Goal: Information Seeking & Learning: Understand process/instructions

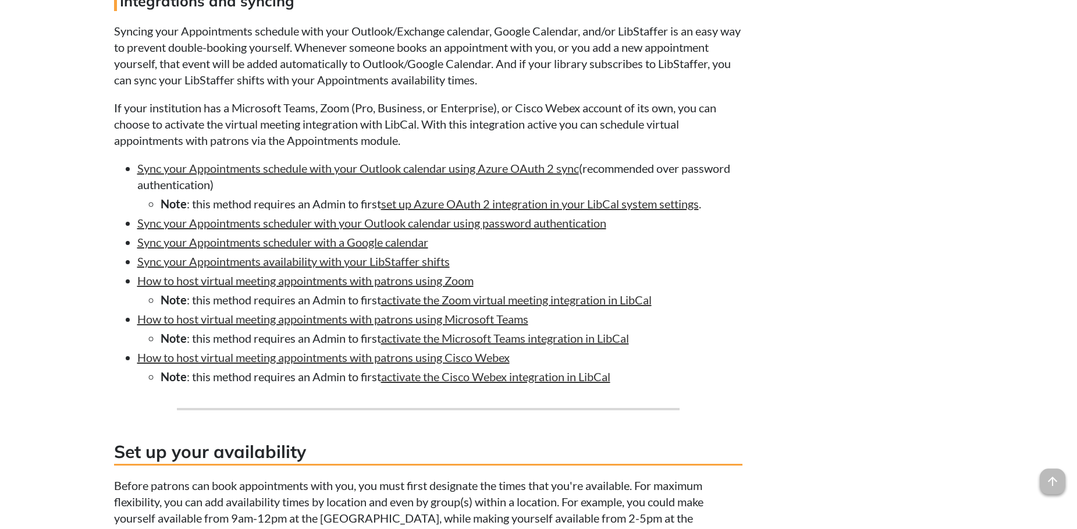
scroll to position [1187, 0]
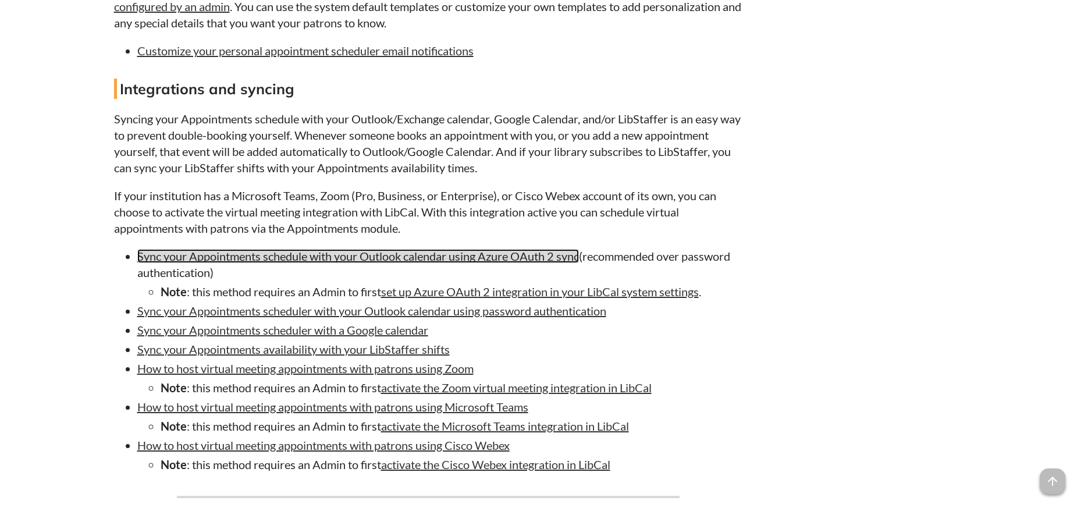
click at [385, 263] on link "Sync your Appointments schedule with your Outlook calendar using Azure OAuth 2 …" at bounding box center [358, 256] width 442 height 14
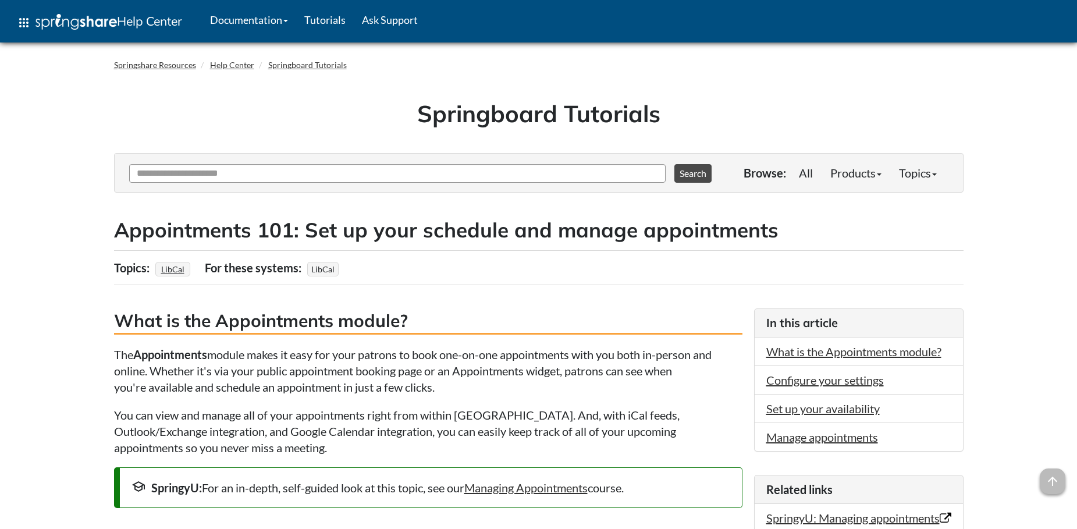
scroll to position [1187, 0]
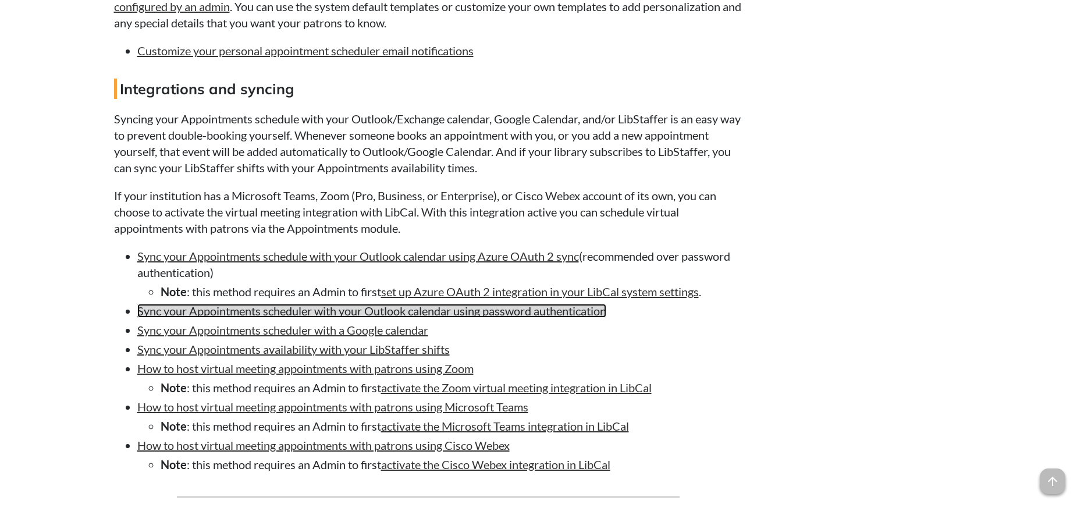
click at [426, 318] on link "Sync your Appointments scheduler with your Outlook calendar using password auth…" at bounding box center [371, 311] width 469 height 14
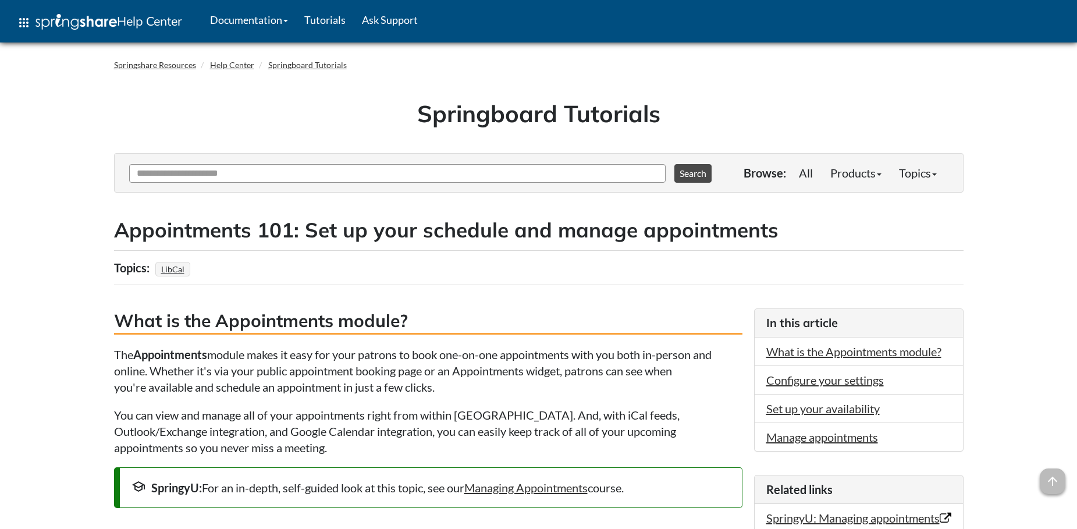
scroll to position [1187, 0]
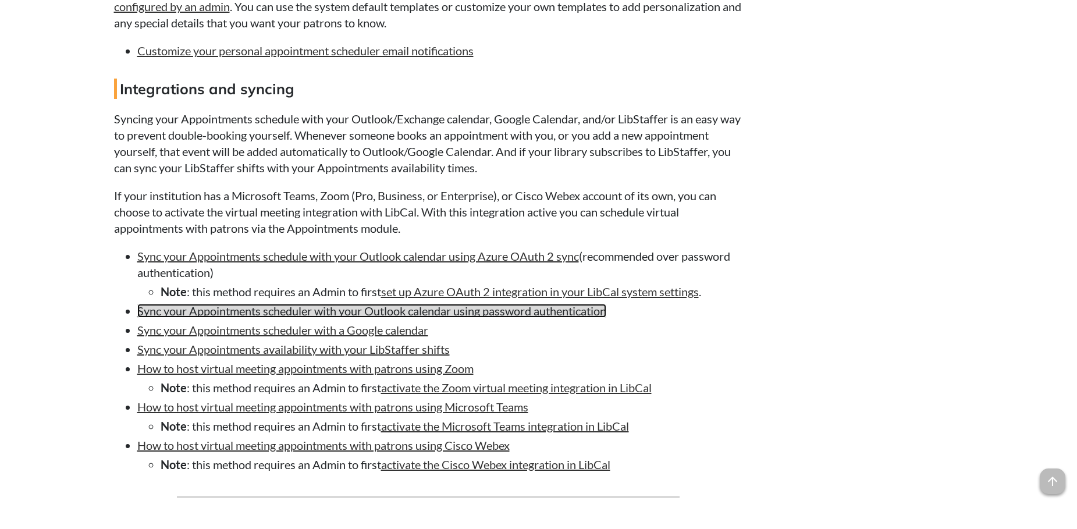
click at [250, 318] on link "Sync your Appointments scheduler with your Outlook calendar using password auth…" at bounding box center [371, 311] width 469 height 14
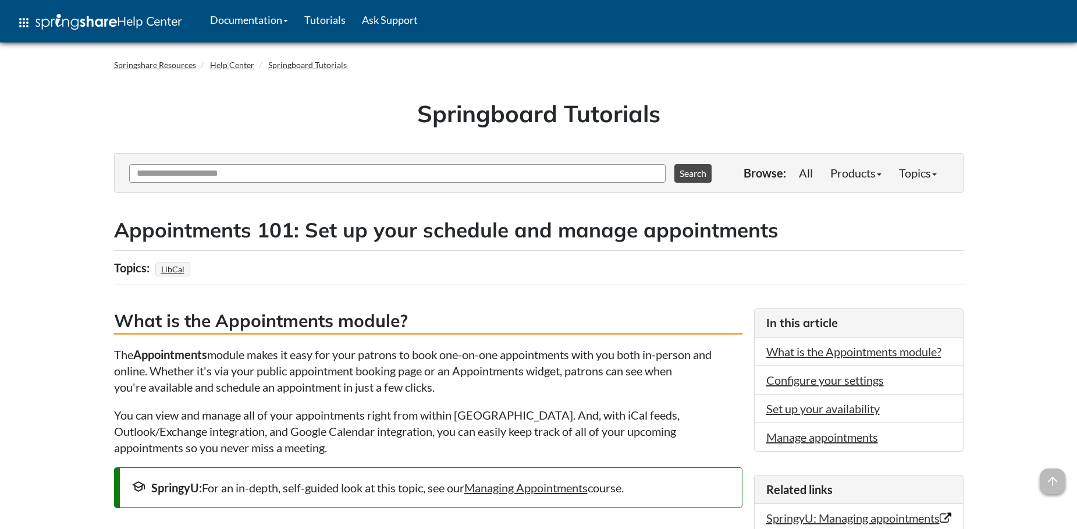
scroll to position [1187, 0]
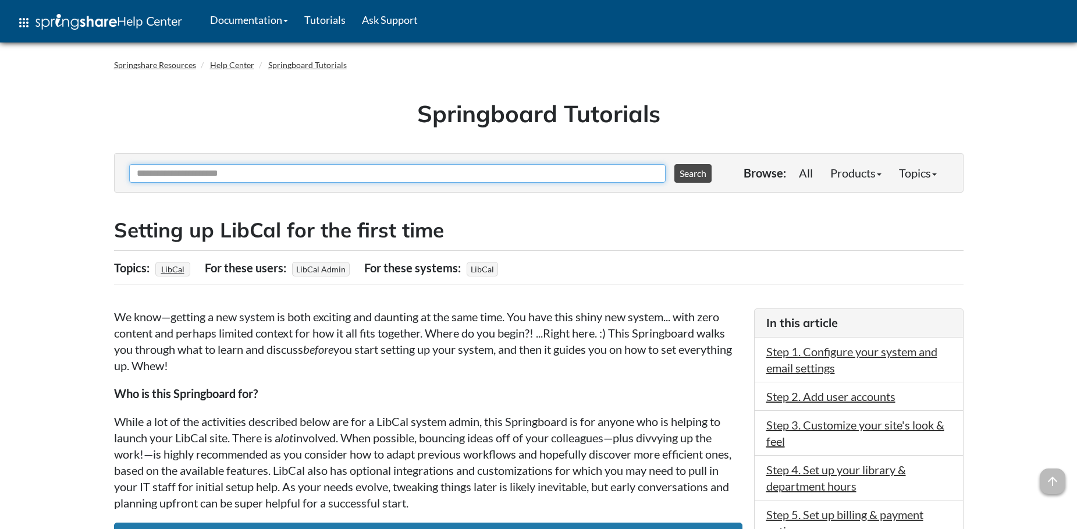
click at [259, 180] on input "Ask Another Question" at bounding box center [397, 173] width 536 height 19
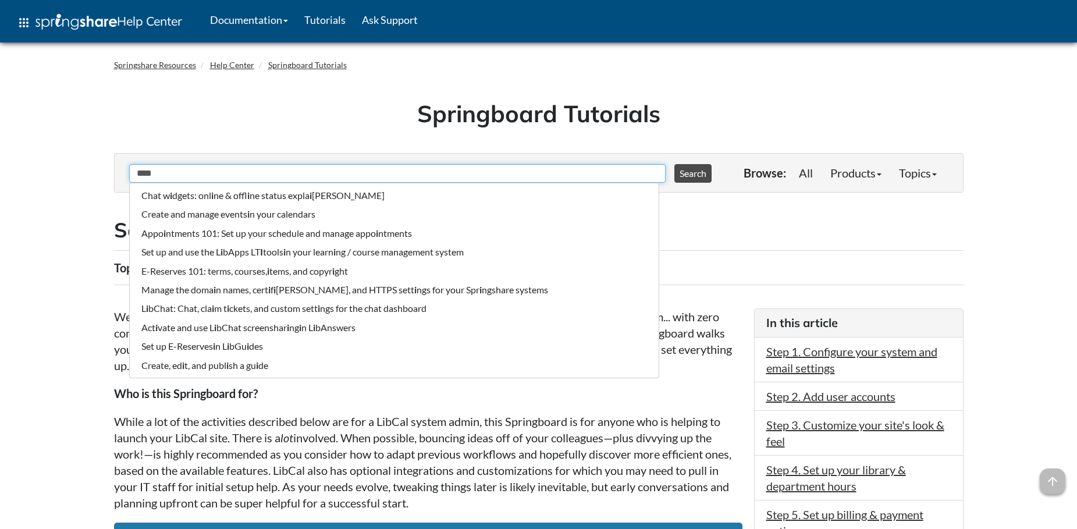
type input "****"
click at [674, 164] on button "Search" at bounding box center [692, 173] width 37 height 19
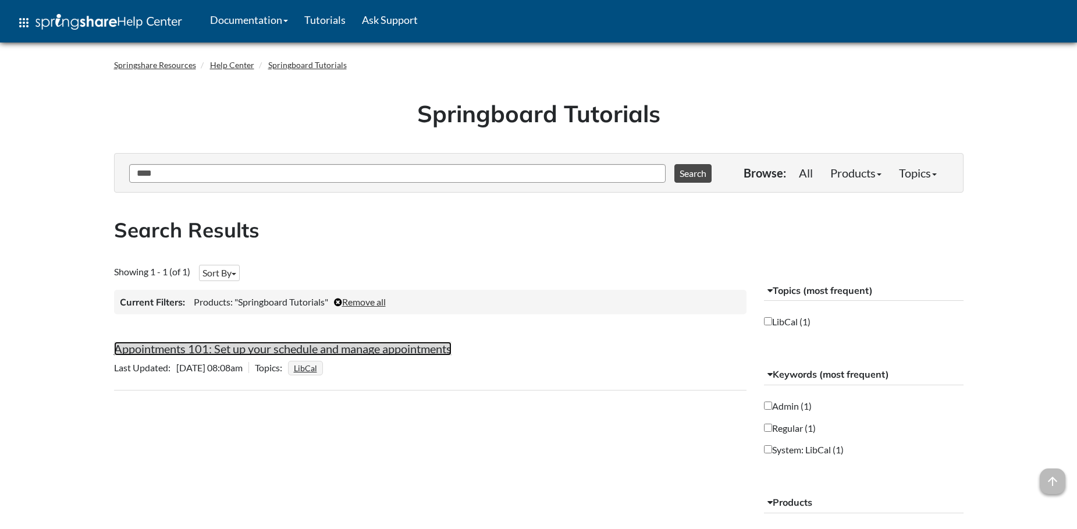
click at [228, 345] on link "Appointments 101: Set up your schedule and manage appointments" at bounding box center [282, 348] width 337 height 14
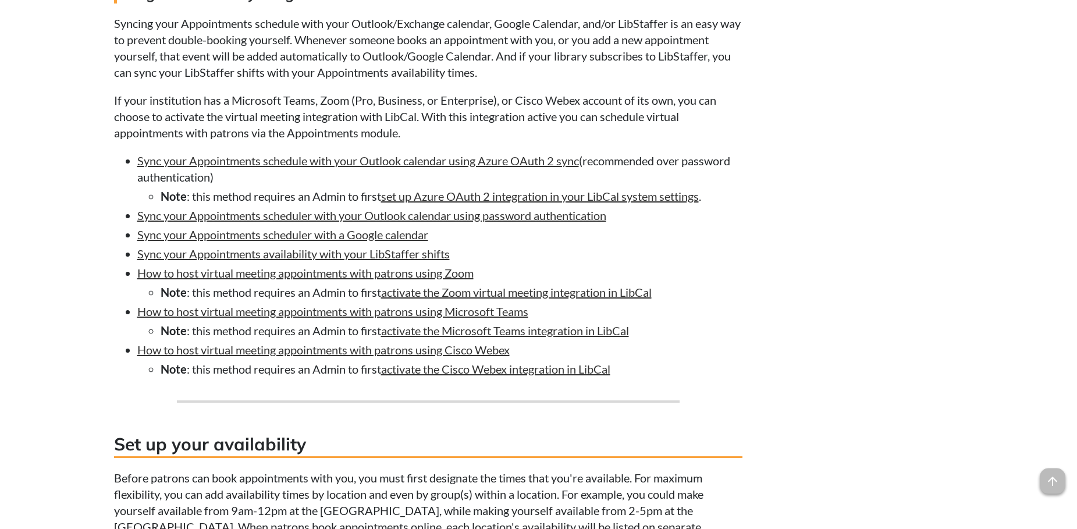
scroll to position [1305, 0]
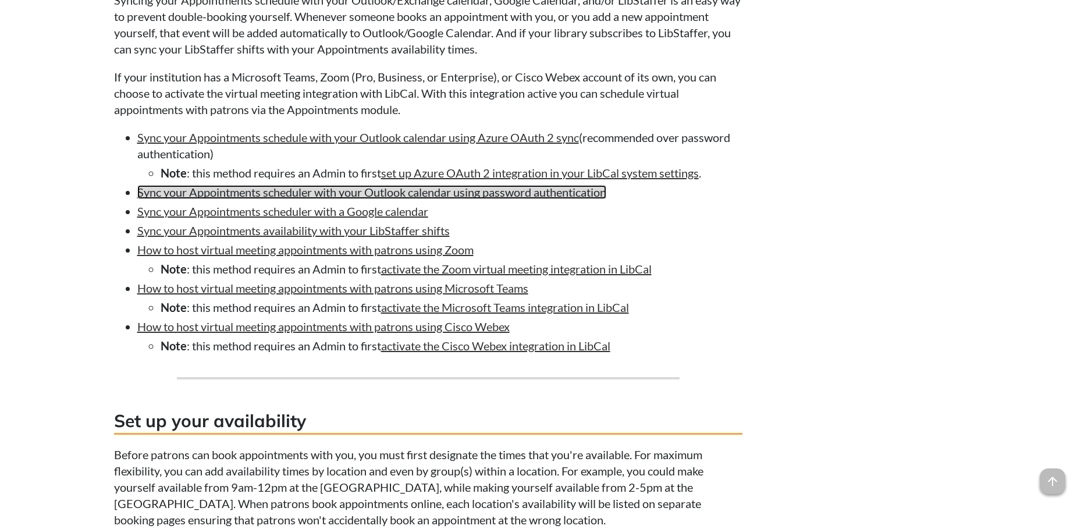
click at [241, 199] on link "Sync your Appointments scheduler with your Outlook calendar using password auth…" at bounding box center [371, 192] width 469 height 14
